Goal: Task Accomplishment & Management: Manage account settings

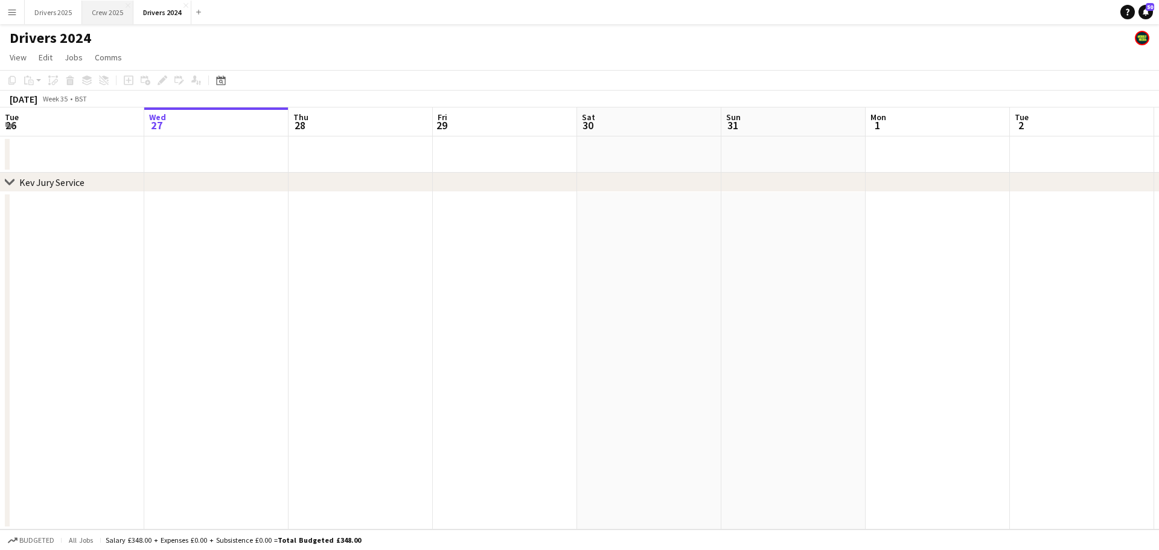
click at [111, 12] on button "Crew 2025 Close" at bounding box center [107, 13] width 51 height 24
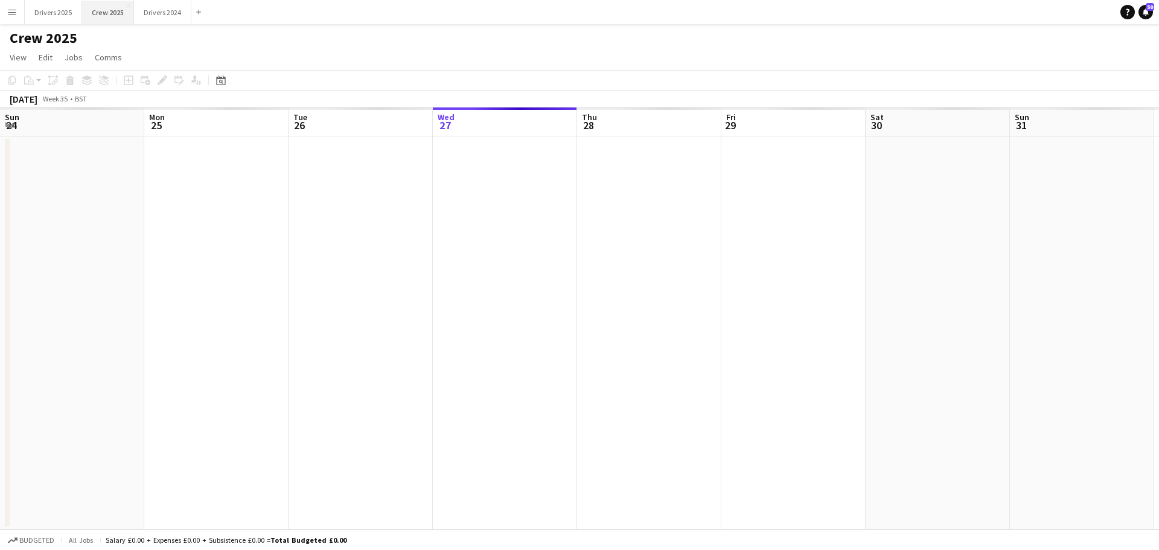
scroll to position [0, 289]
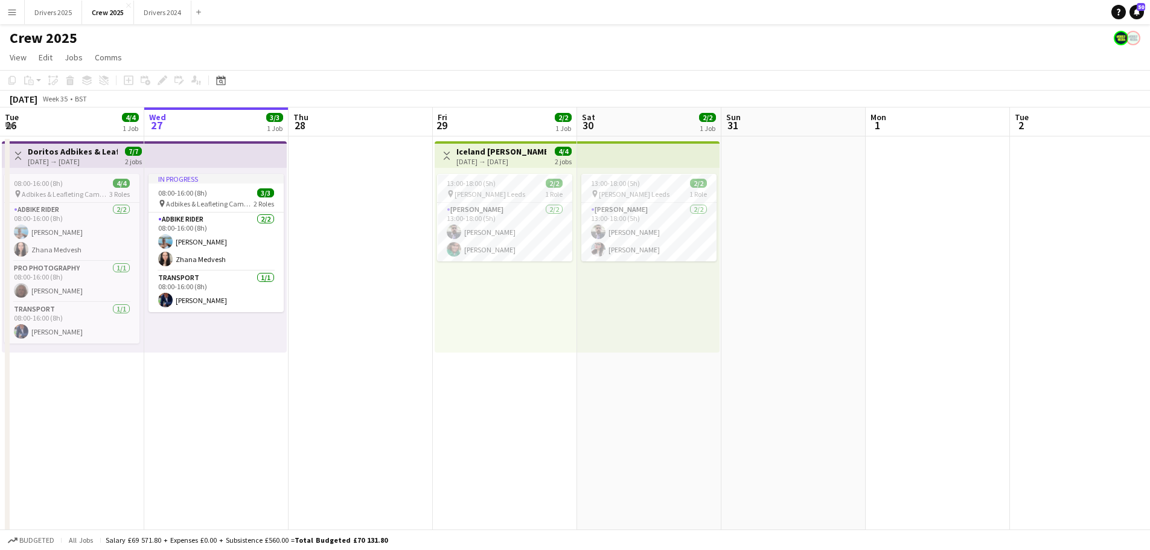
click at [11, 4] on button "Menu" at bounding box center [12, 12] width 24 height 24
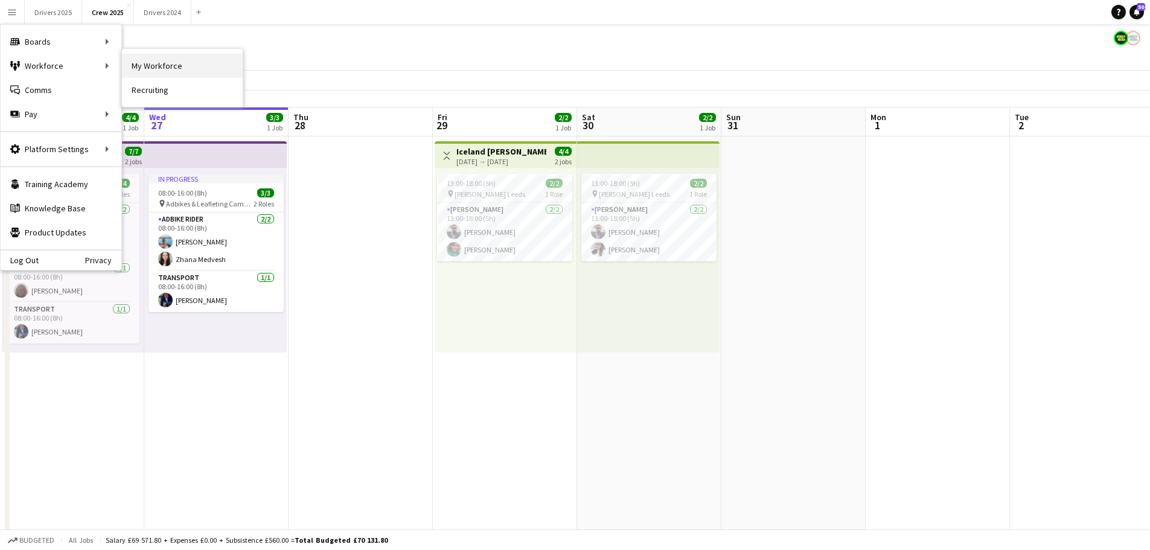
click at [191, 67] on link "My Workforce" at bounding box center [182, 66] width 121 height 24
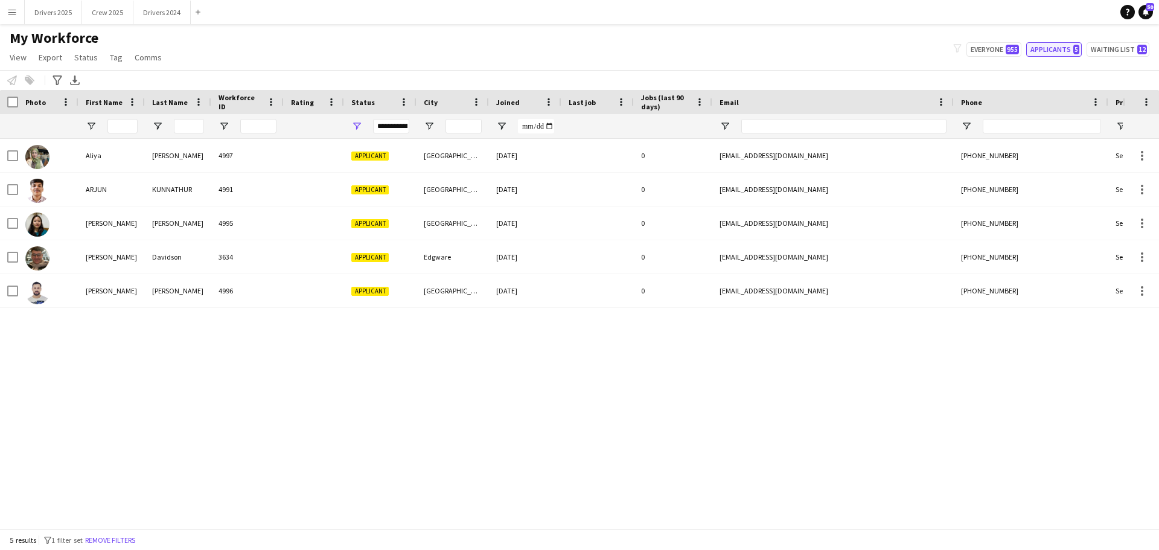
click at [1055, 50] on button "Applicants 5" at bounding box center [1054, 49] width 56 height 14
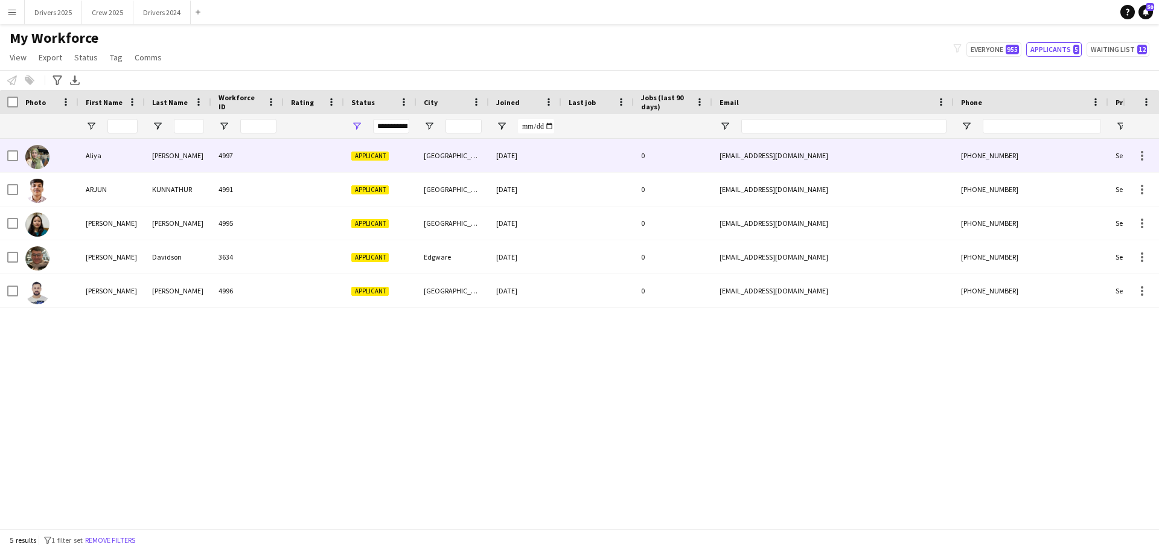
click at [435, 158] on div "[GEOGRAPHIC_DATA]" at bounding box center [453, 155] width 72 height 33
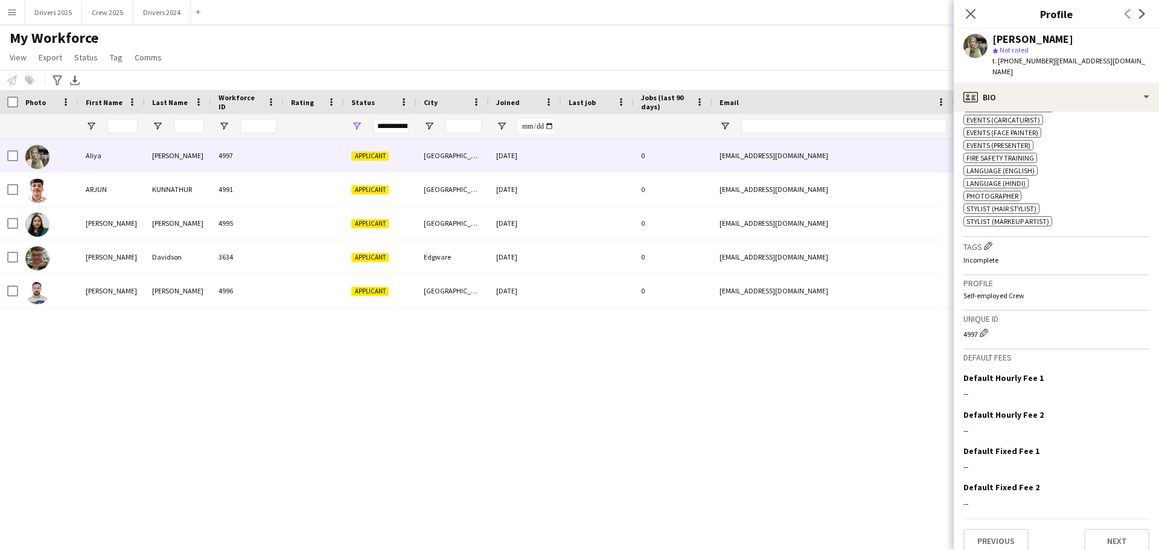
scroll to position [550, 0]
click at [1120, 534] on button "Next" at bounding box center [1116, 540] width 65 height 24
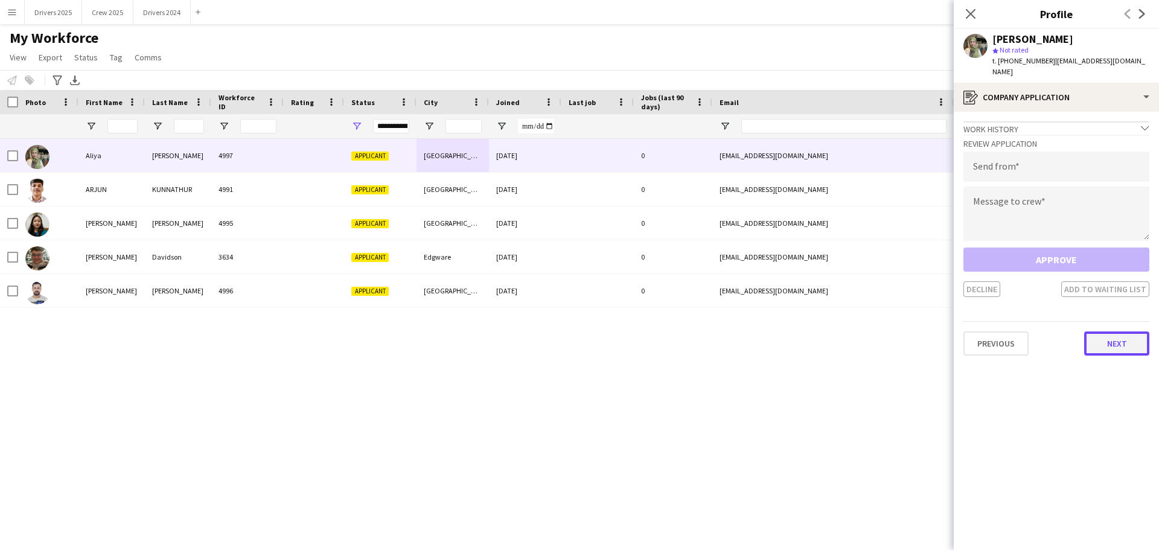
click at [1127, 337] on button "Next" at bounding box center [1116, 343] width 65 height 24
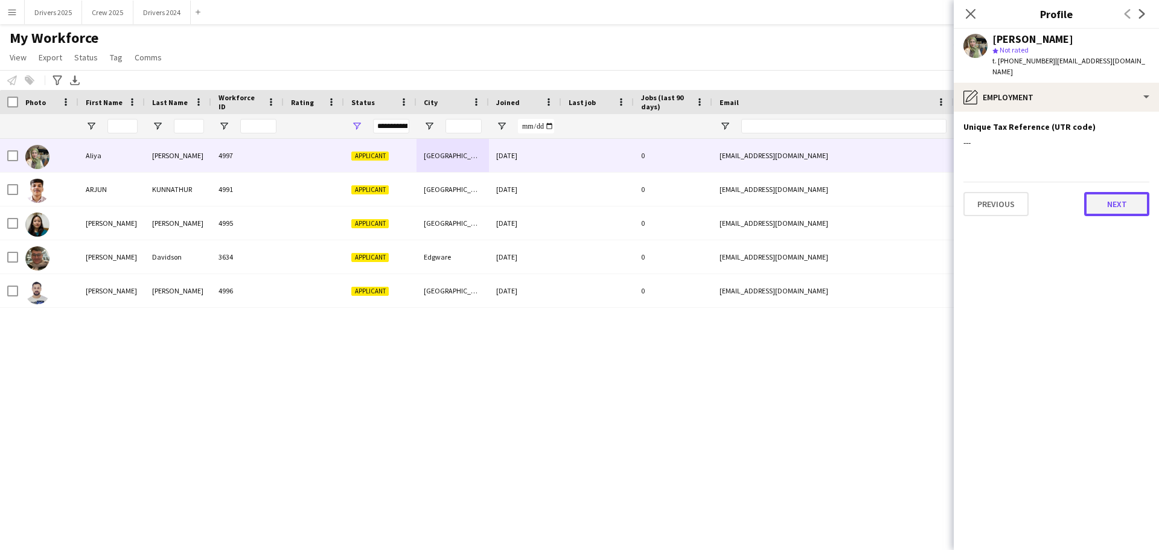
click at [1133, 196] on button "Next" at bounding box center [1116, 204] width 65 height 24
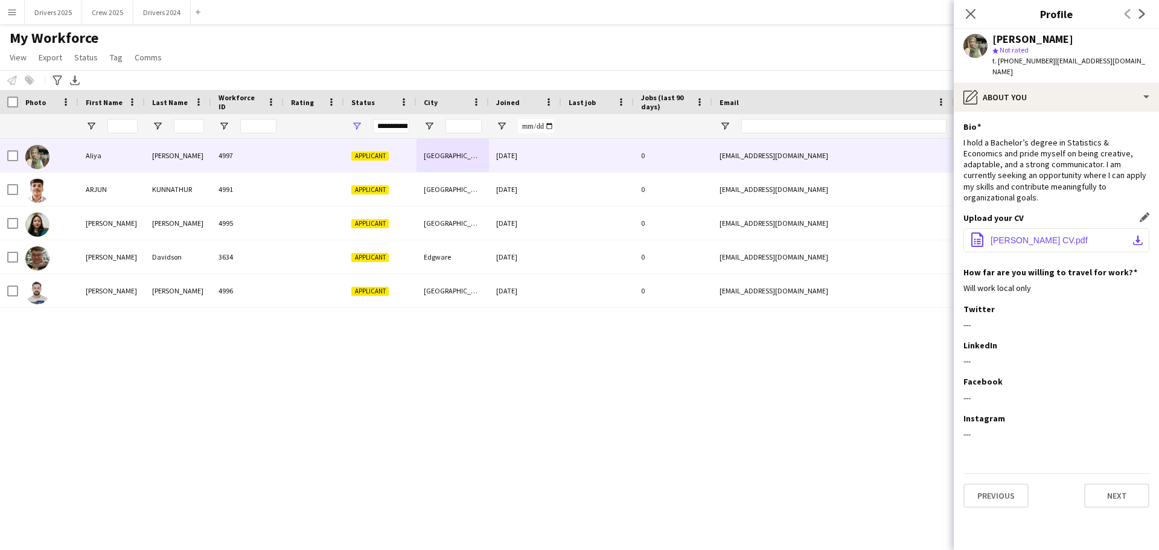
click at [1010, 235] on span "[PERSON_NAME] CV.pdf" at bounding box center [1039, 240] width 97 height 10
click at [1049, 228] on button "office-file-sheet [PERSON_NAME] CV.pdf download-bottom" at bounding box center [1057, 240] width 186 height 24
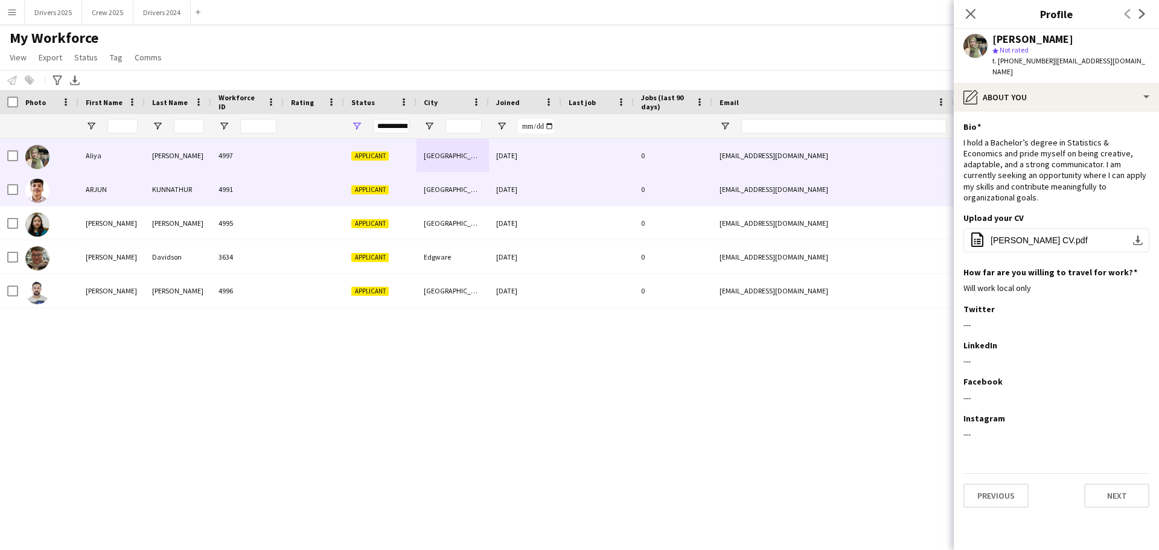
click at [189, 194] on div "KUNNATHUR" at bounding box center [178, 189] width 66 height 33
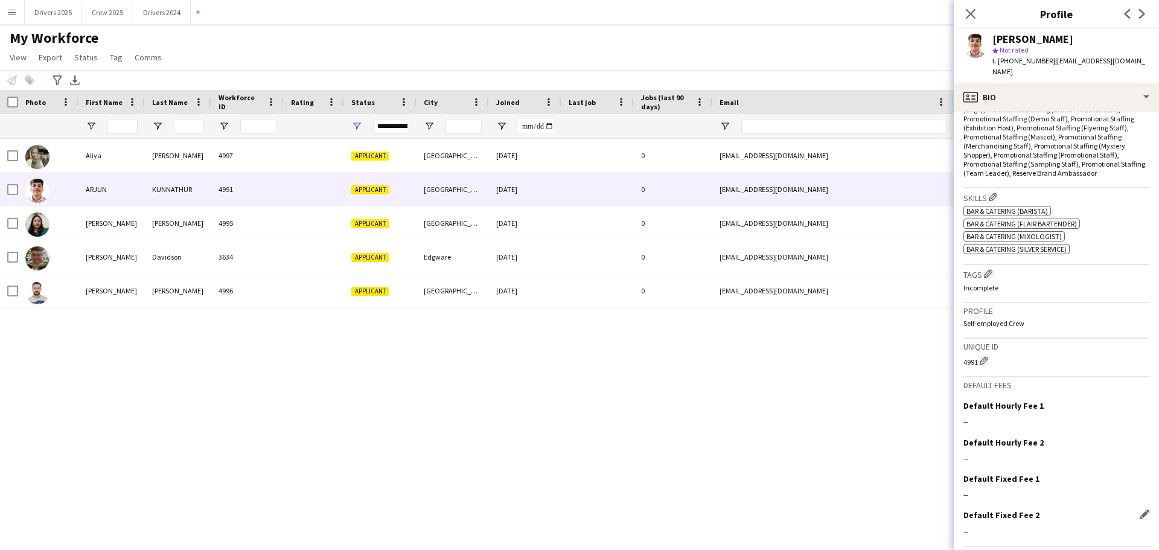
scroll to position [440, 0]
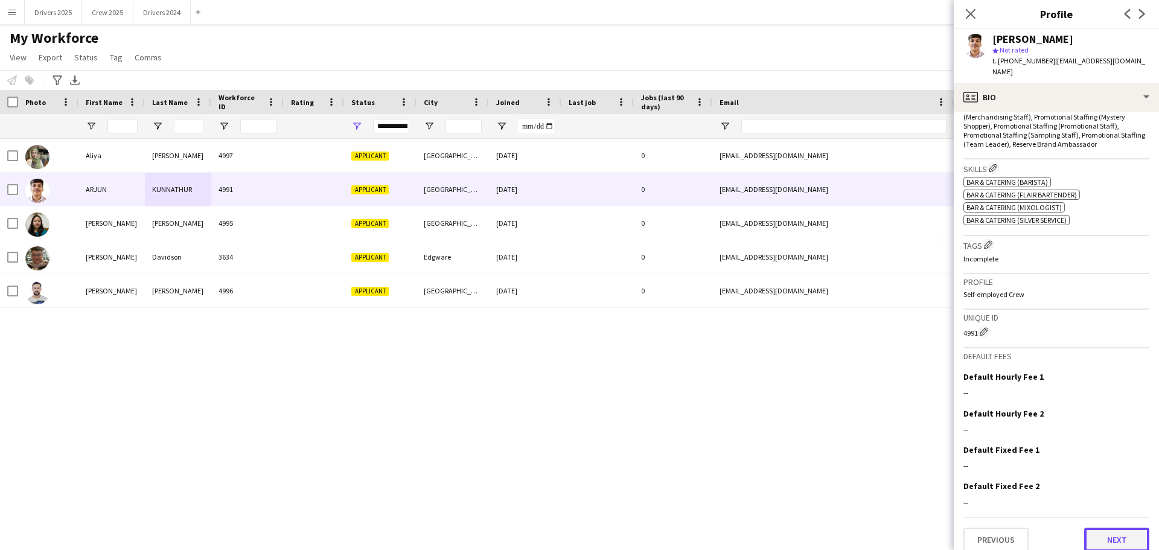
click at [1114, 528] on button "Next" at bounding box center [1116, 540] width 65 height 24
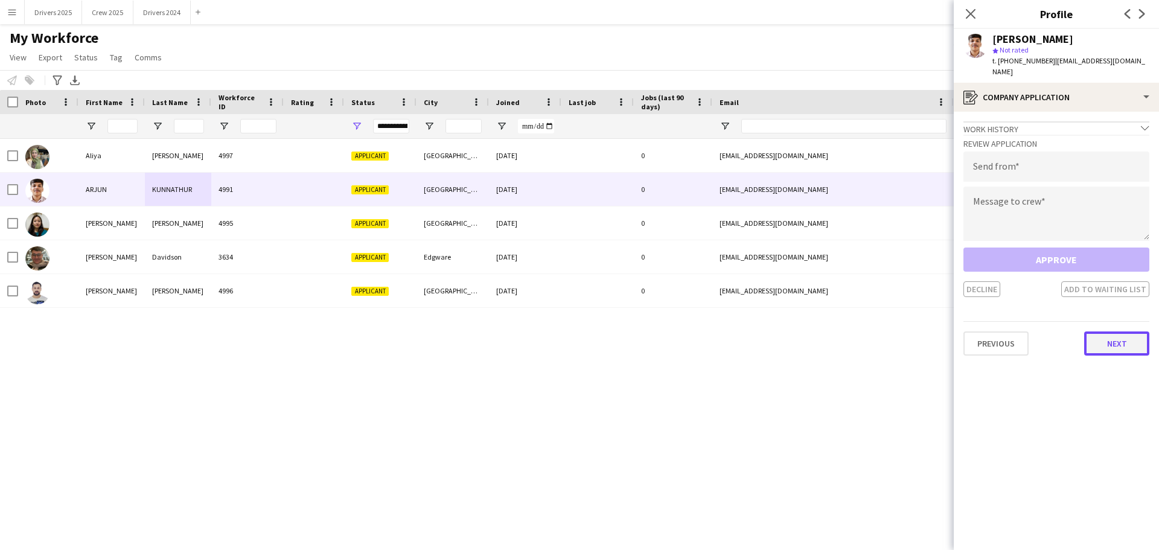
click at [1111, 332] on button "Next" at bounding box center [1116, 343] width 65 height 24
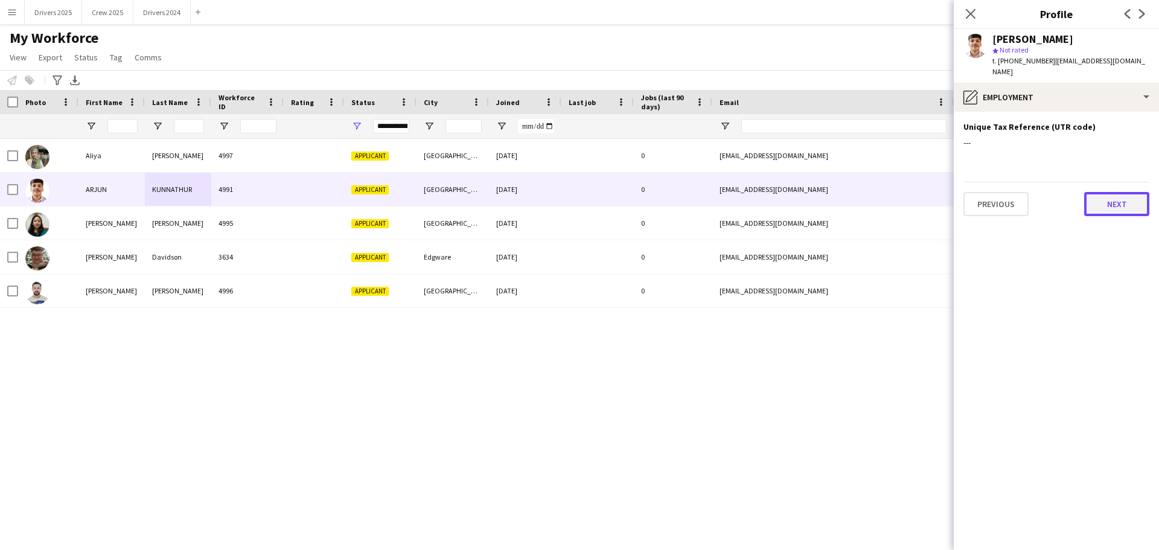
click at [1111, 192] on button "Next" at bounding box center [1116, 204] width 65 height 24
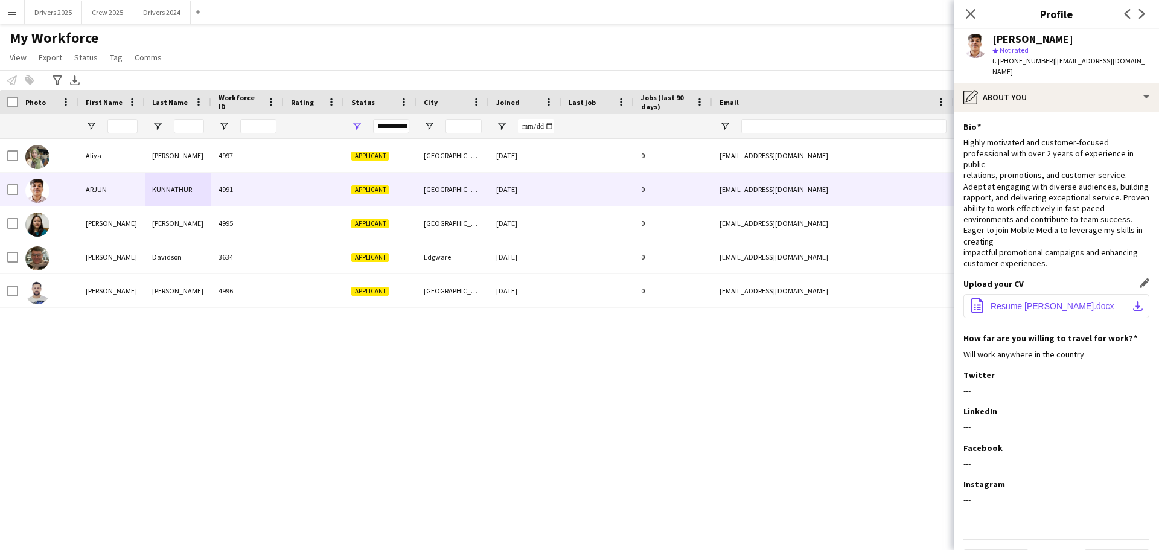
click at [1036, 294] on button "office-file-sheet Resume [PERSON_NAME].docx download-bottom" at bounding box center [1057, 306] width 186 height 24
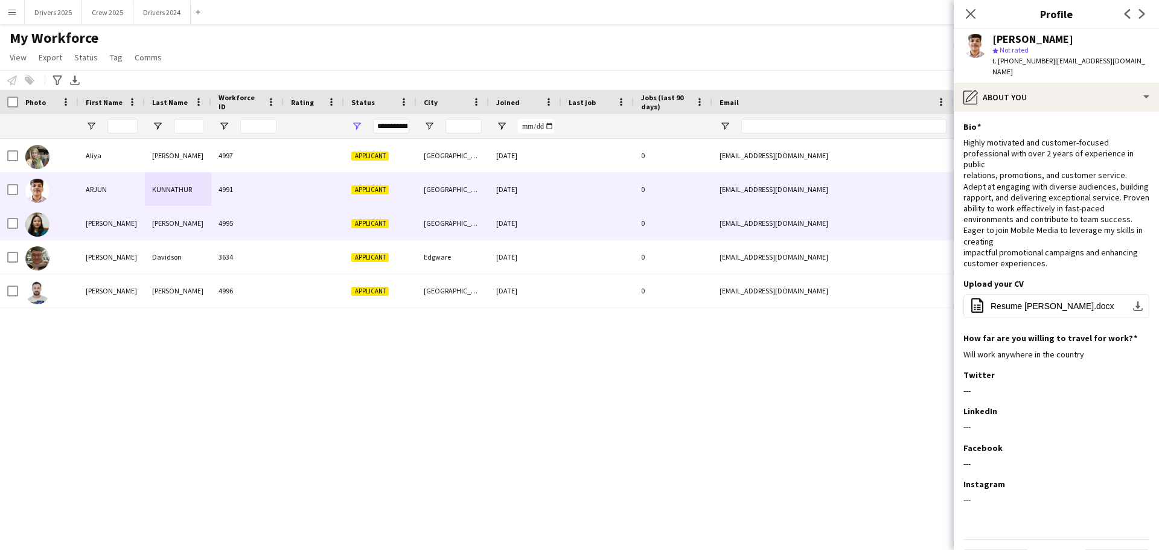
click at [104, 223] on div "[PERSON_NAME]" at bounding box center [111, 222] width 66 height 33
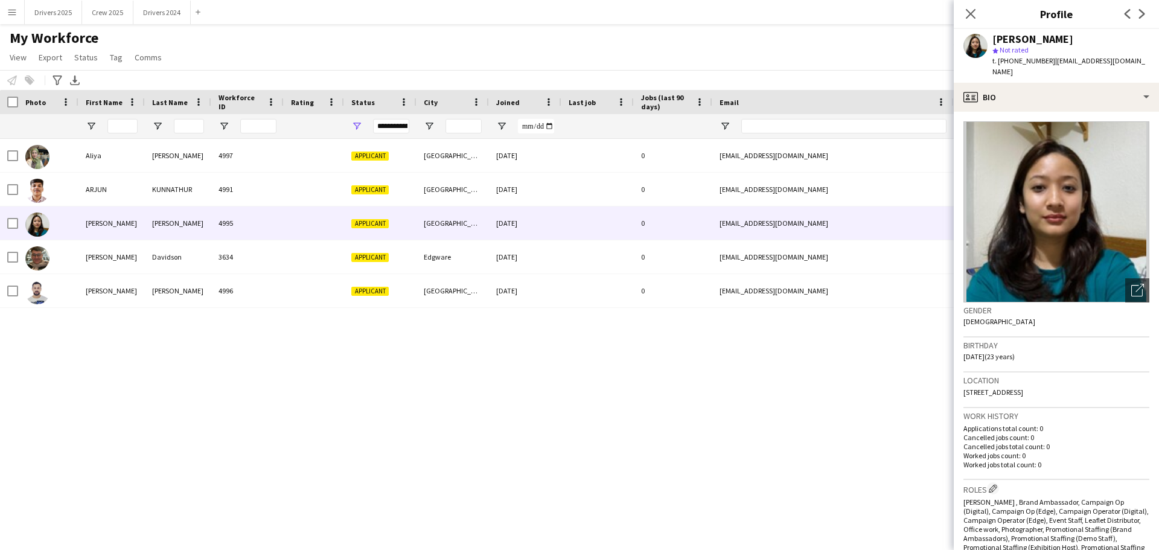
scroll to position [0, 0]
